Goal: Information Seeking & Learning: Learn about a topic

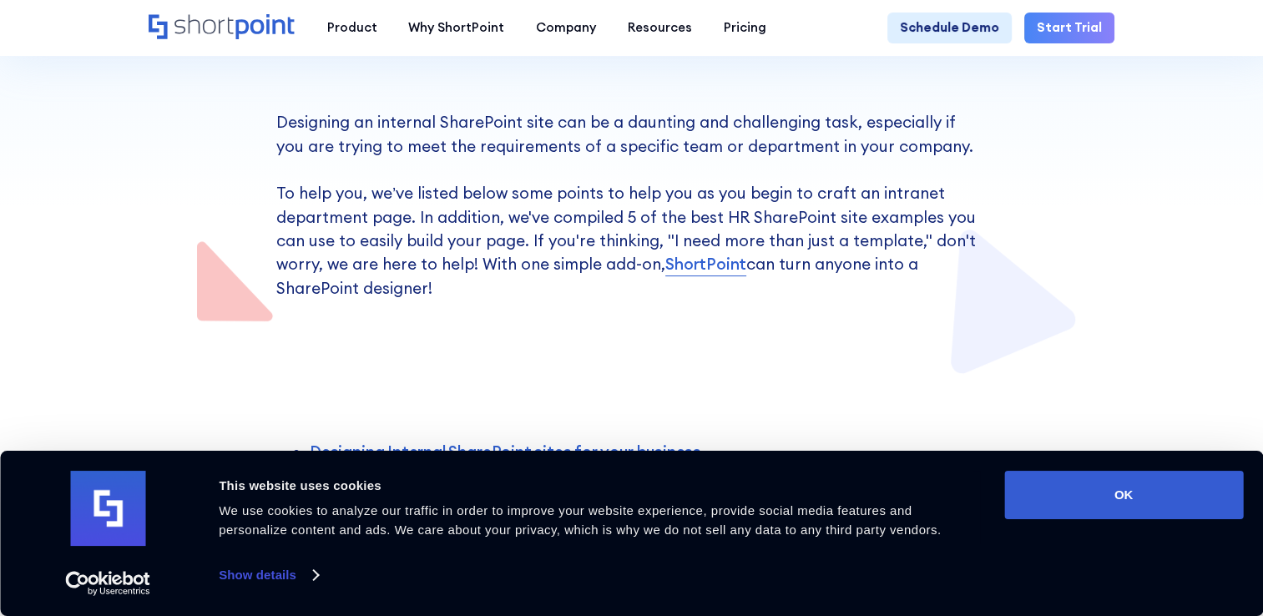
scroll to position [501, 0]
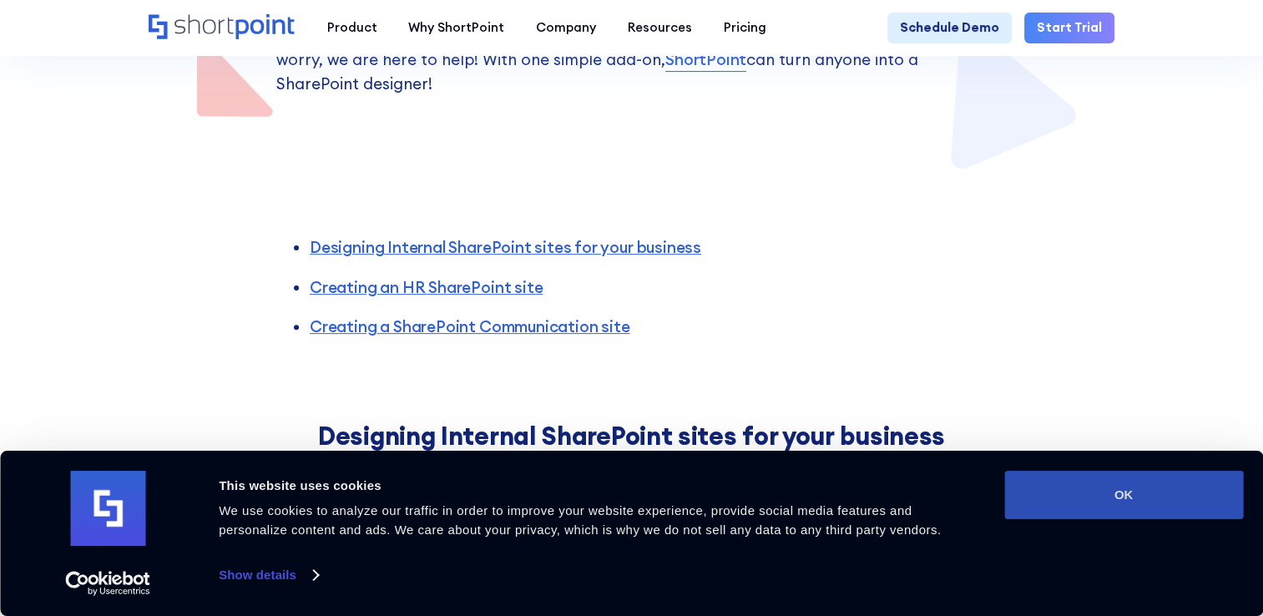
click at [1160, 491] on button "OK" at bounding box center [1123, 495] width 239 height 48
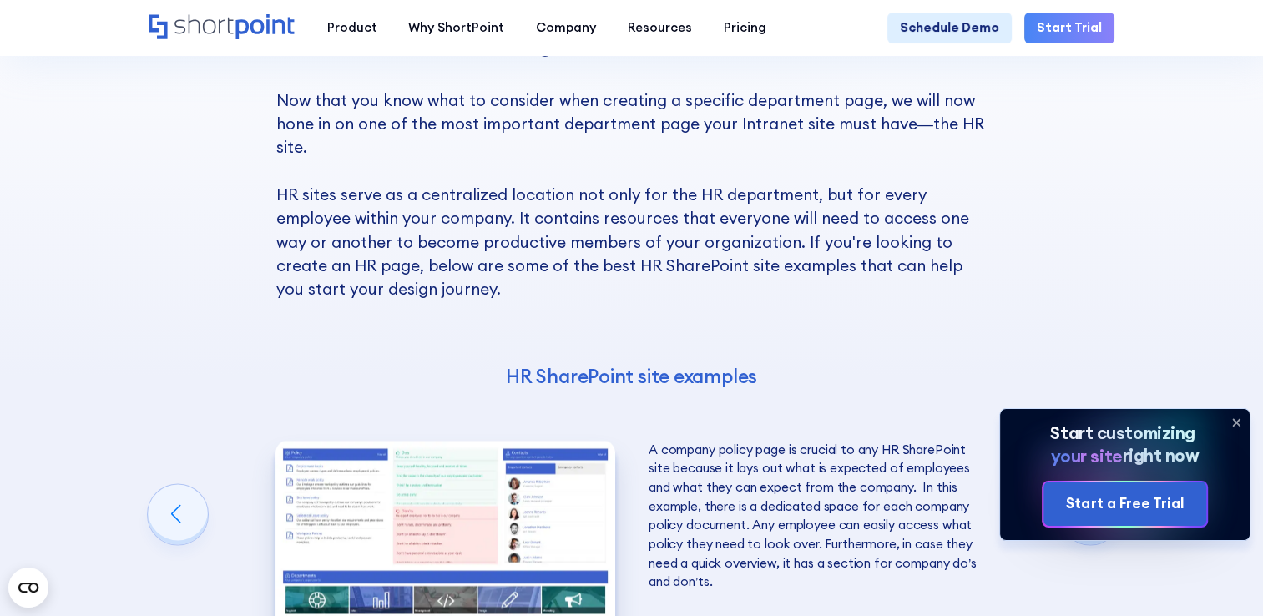
scroll to position [2672, 0]
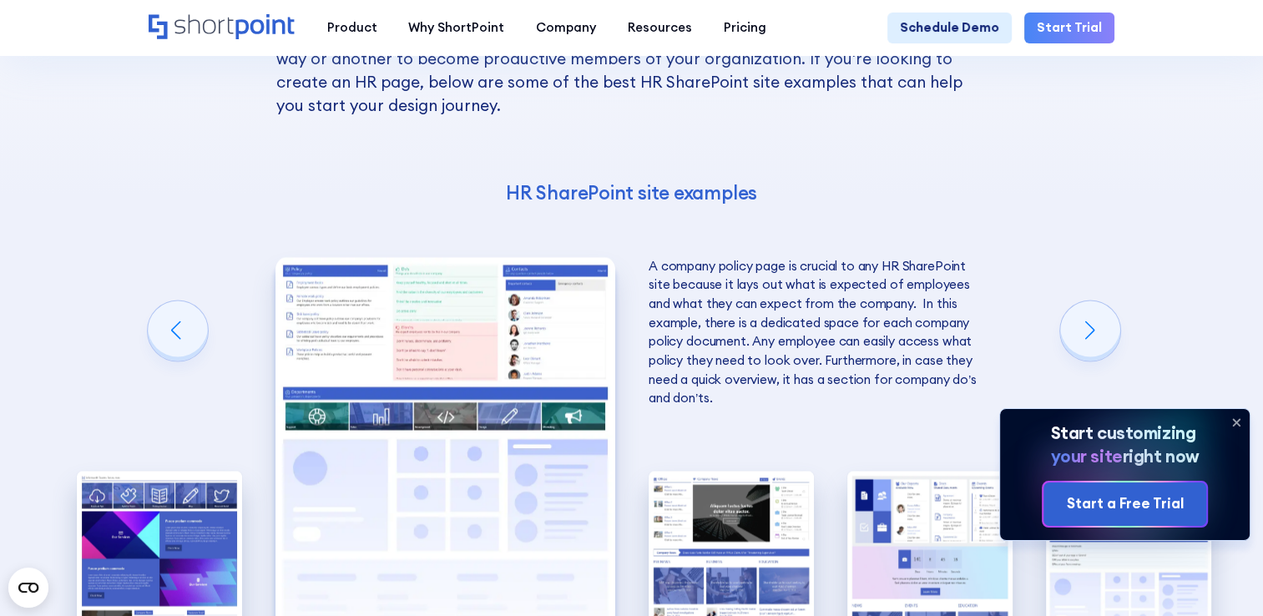
click at [442, 338] on img "2 / 5" at bounding box center [446, 465] width 340 height 417
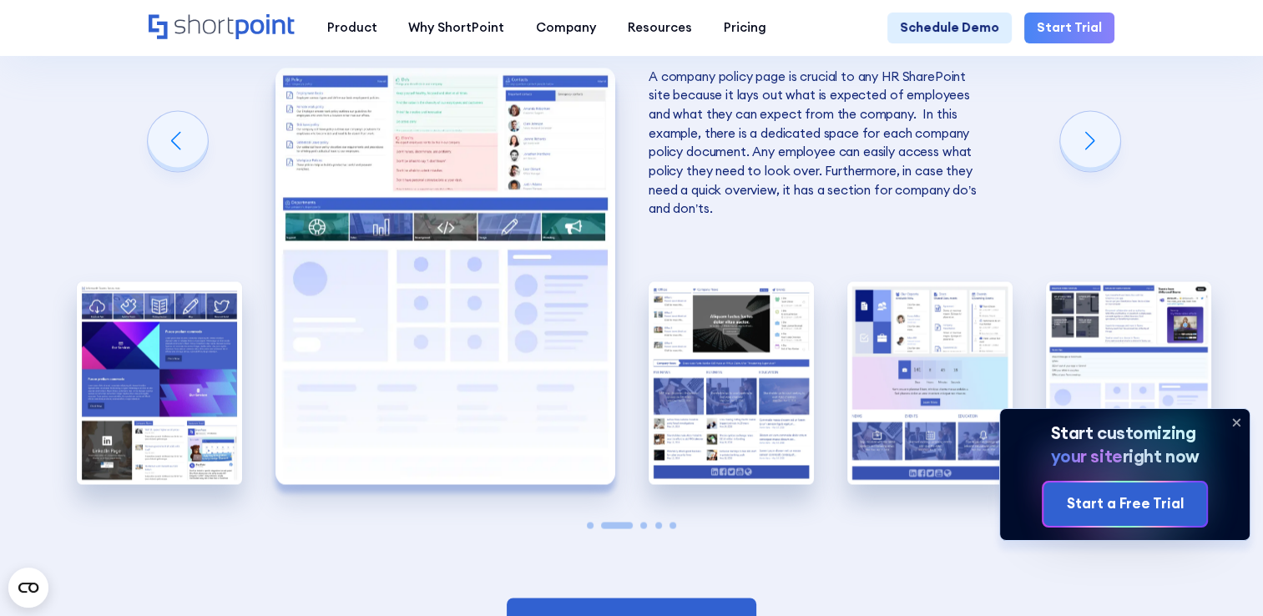
scroll to position [2922, 0]
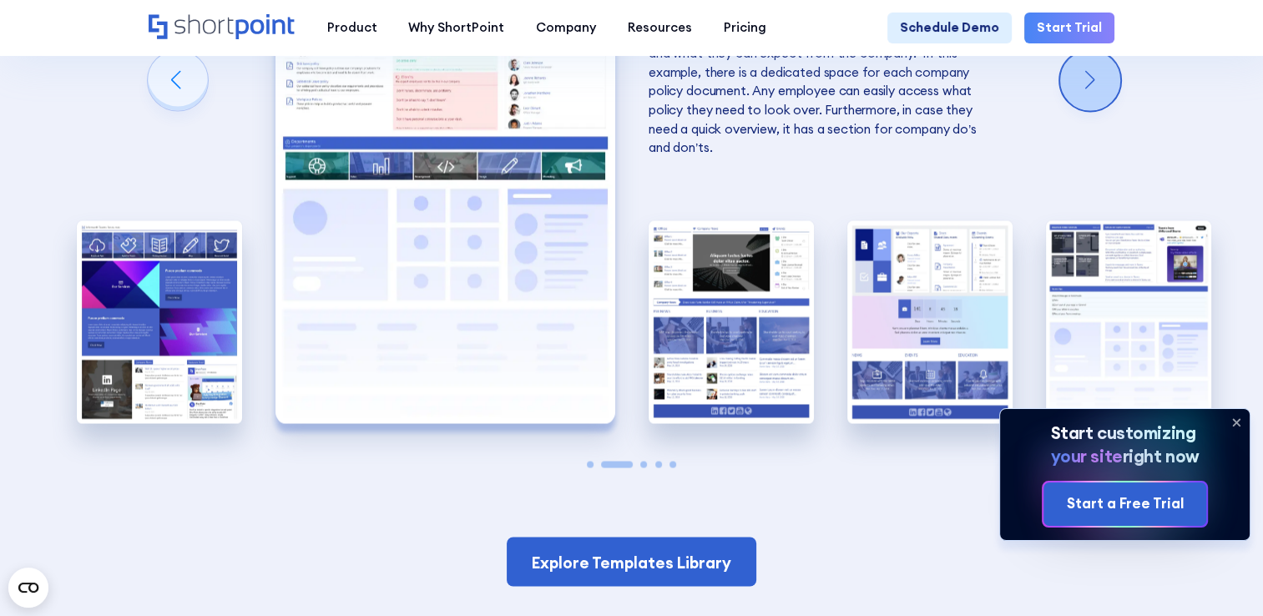
click at [1071, 110] on div "Next slide" at bounding box center [1090, 80] width 60 height 60
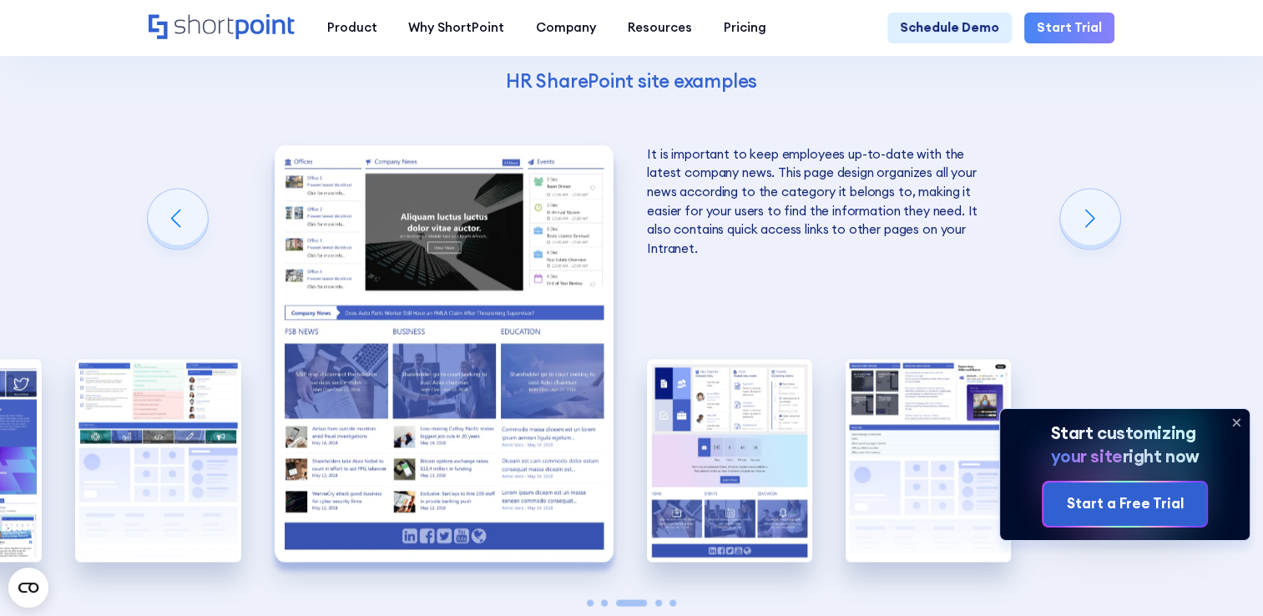
scroll to position [2755, 0]
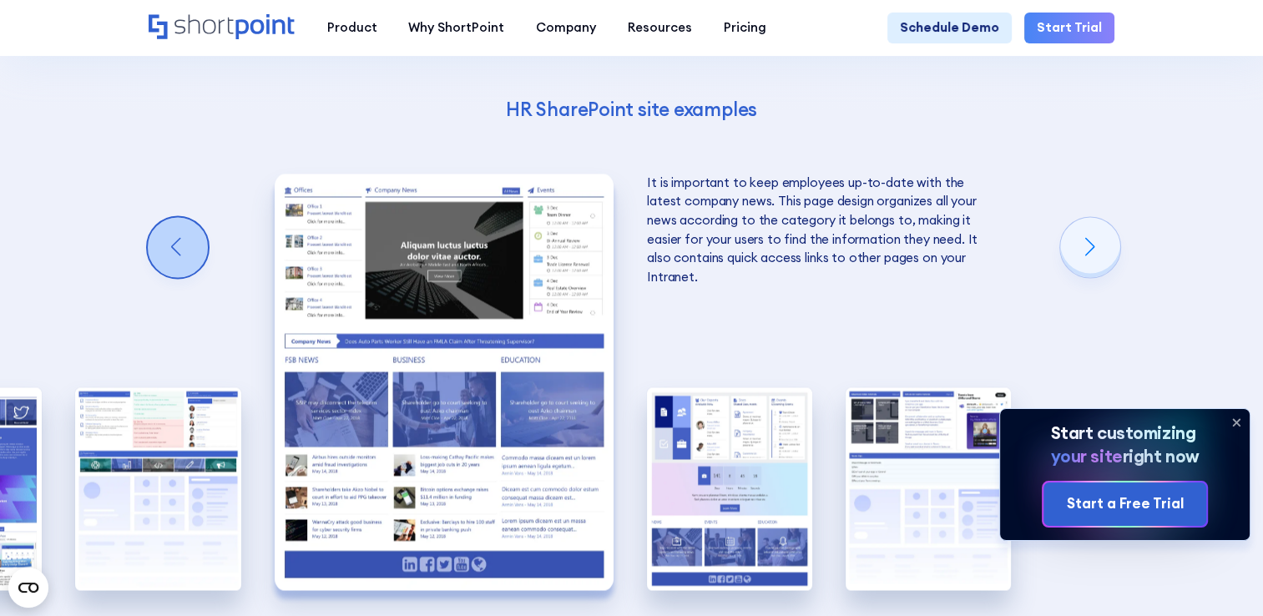
click at [156, 269] on div "Previous slide" at bounding box center [178, 247] width 60 height 60
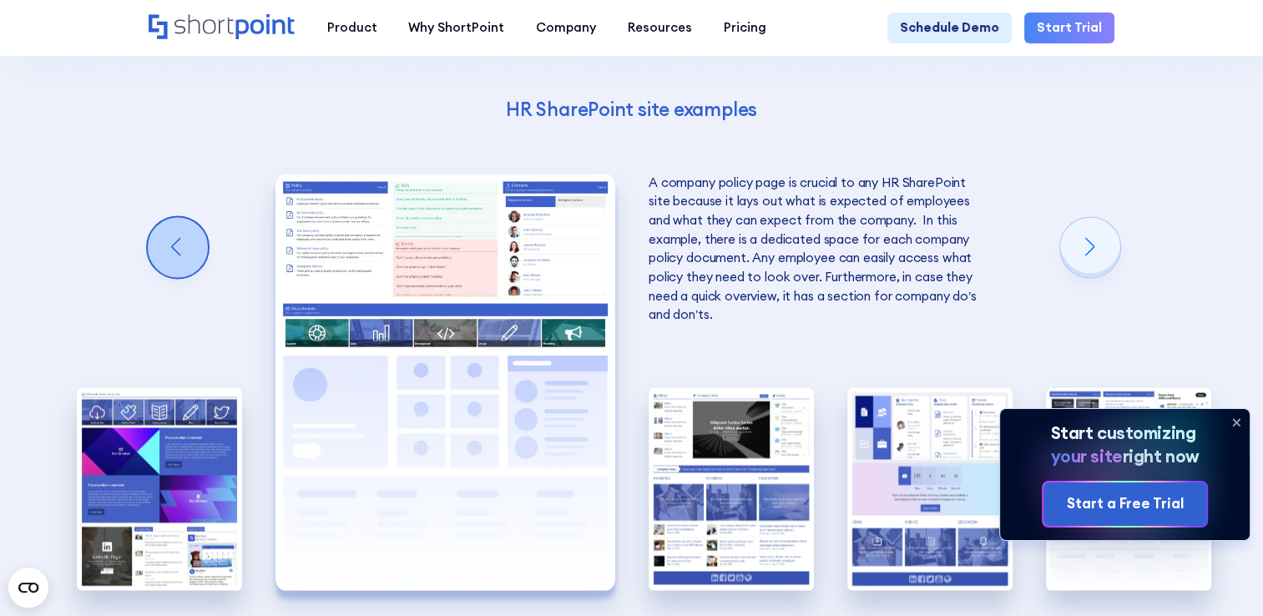
click at [156, 269] on div "Previous slide" at bounding box center [178, 247] width 60 height 60
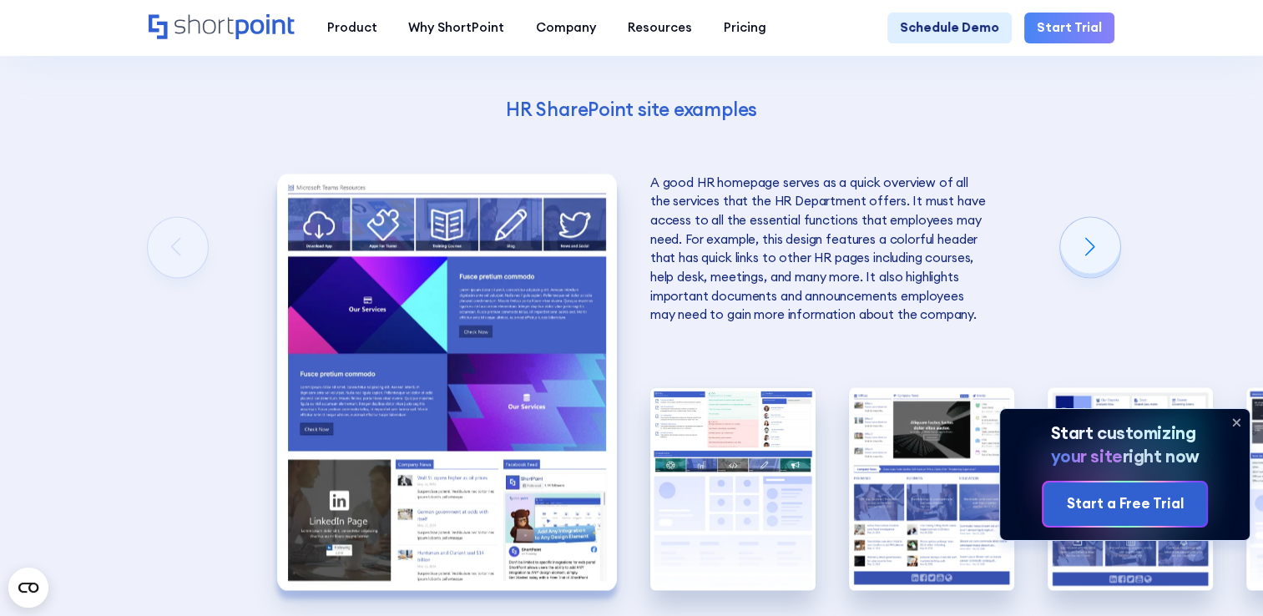
click at [431, 263] on img "1 / 5" at bounding box center [447, 382] width 340 height 417
click at [1093, 277] on div "Next slide" at bounding box center [1090, 247] width 60 height 60
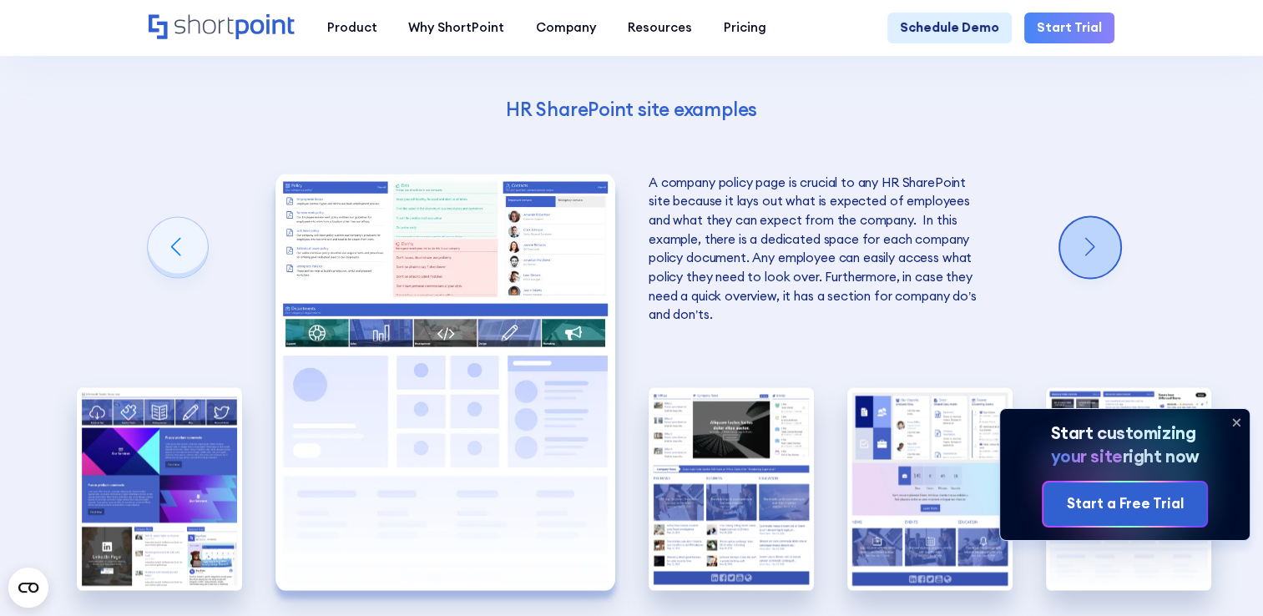
click at [1093, 277] on div "Next slide" at bounding box center [1090, 247] width 60 height 60
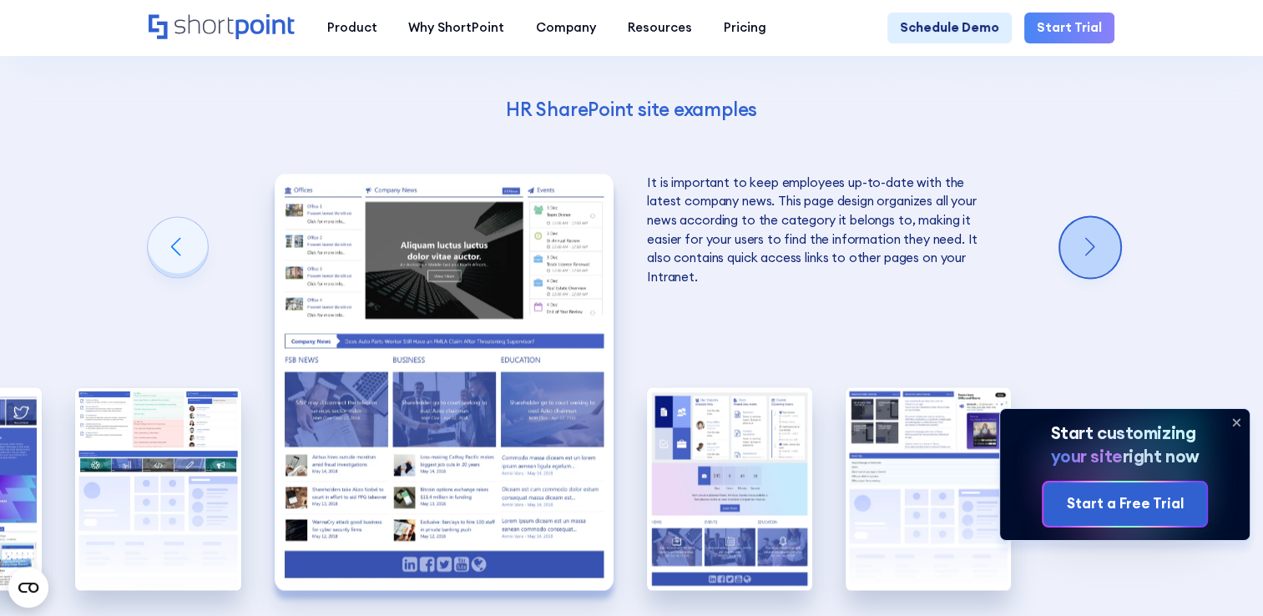
click at [1100, 277] on div "Next slide" at bounding box center [1090, 247] width 60 height 60
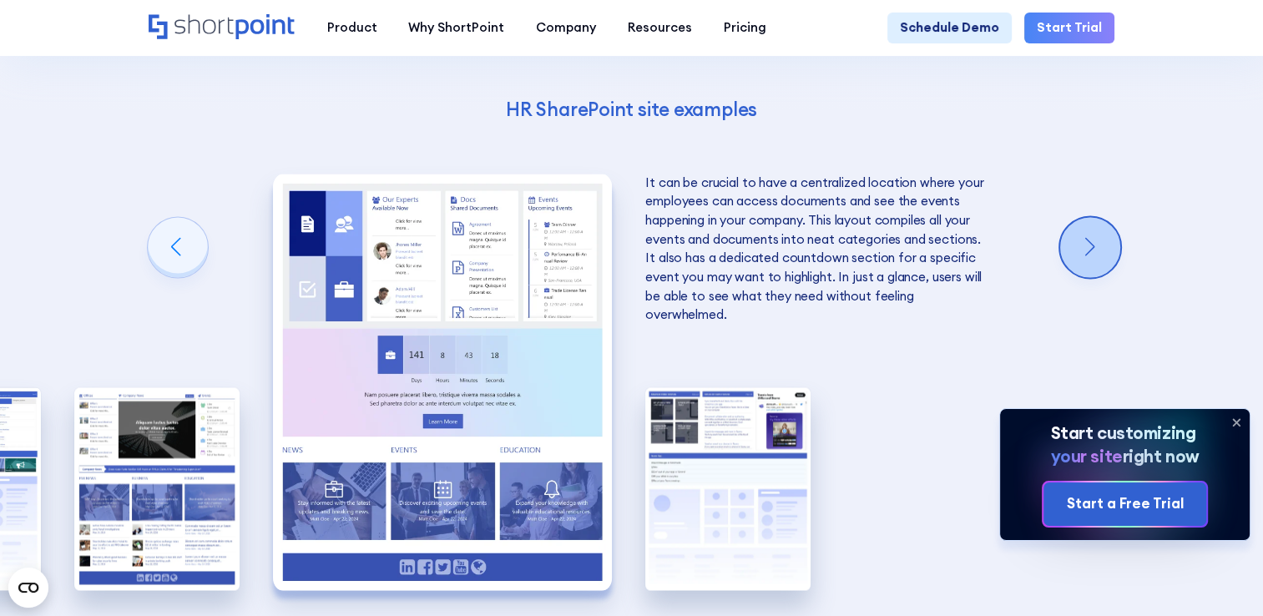
click at [1082, 277] on div "Next slide" at bounding box center [1090, 247] width 60 height 60
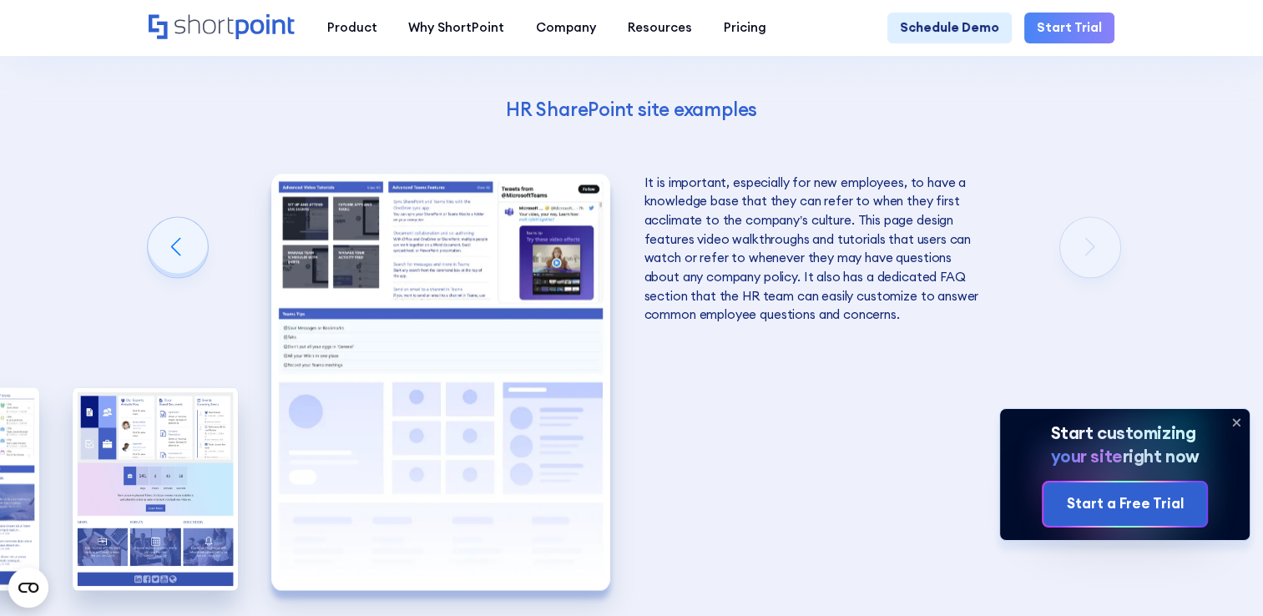
click at [1082, 283] on div "Creating an HR SharePoint site Now that you know what to consider when creating…" at bounding box center [631, 211] width 1263 height 1166
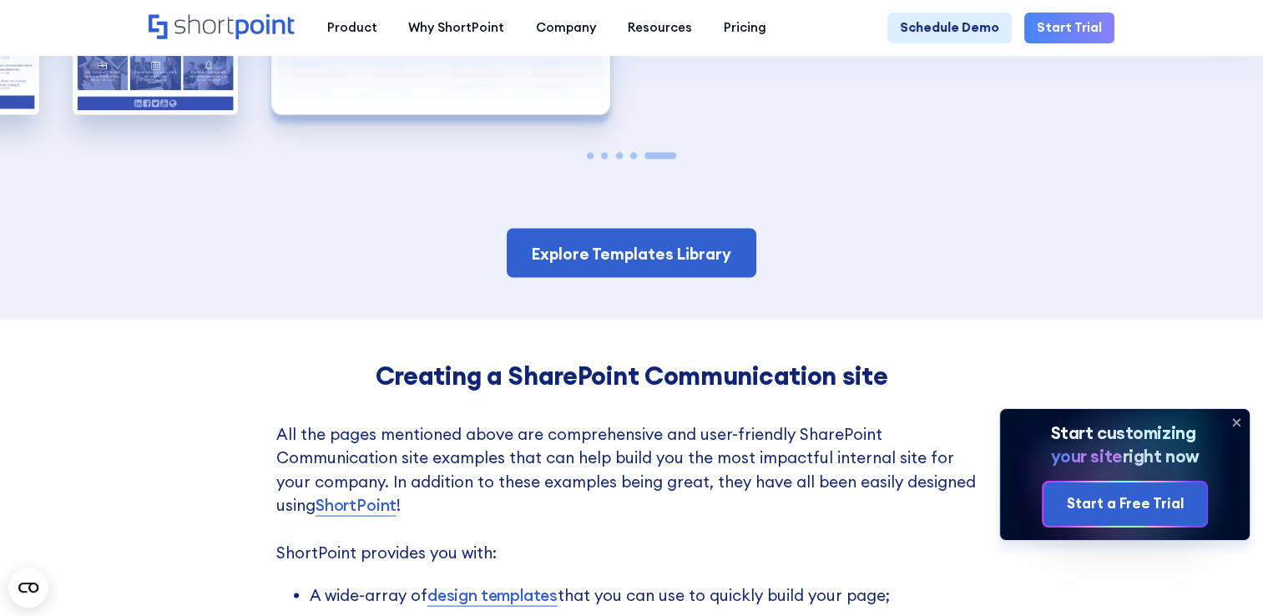
scroll to position [3339, 0]
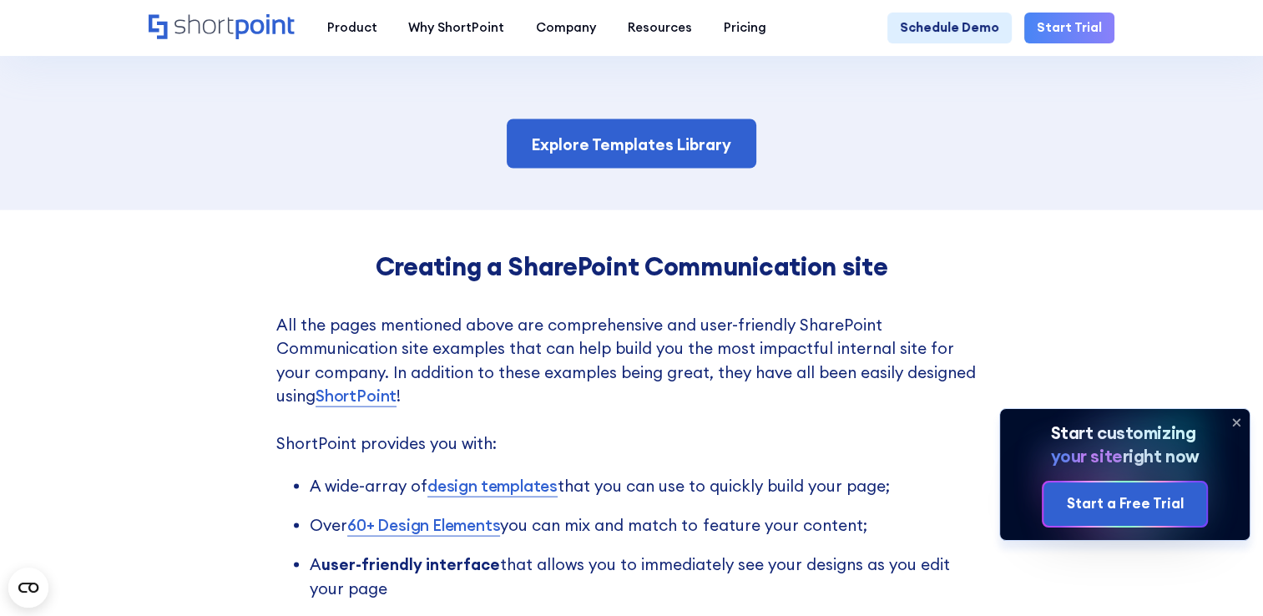
click at [856, 281] on h4 "Creating a SharePoint Communication site" at bounding box center [631, 266] width 710 height 29
drag, startPoint x: 856, startPoint y: 298, endPoint x: 912, endPoint y: 301, distance: 56.0
click at [912, 281] on h4 "Creating a SharePoint Communication site" at bounding box center [631, 266] width 710 height 29
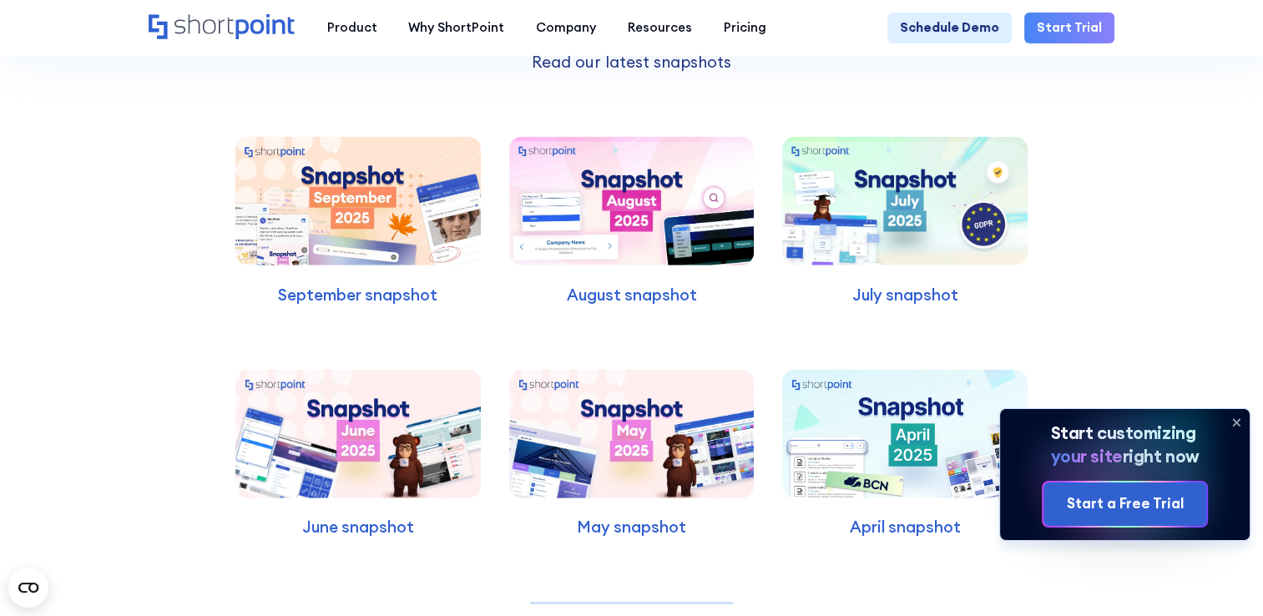
scroll to position [4341, 0]
